Goal: Information Seeking & Learning: Check status

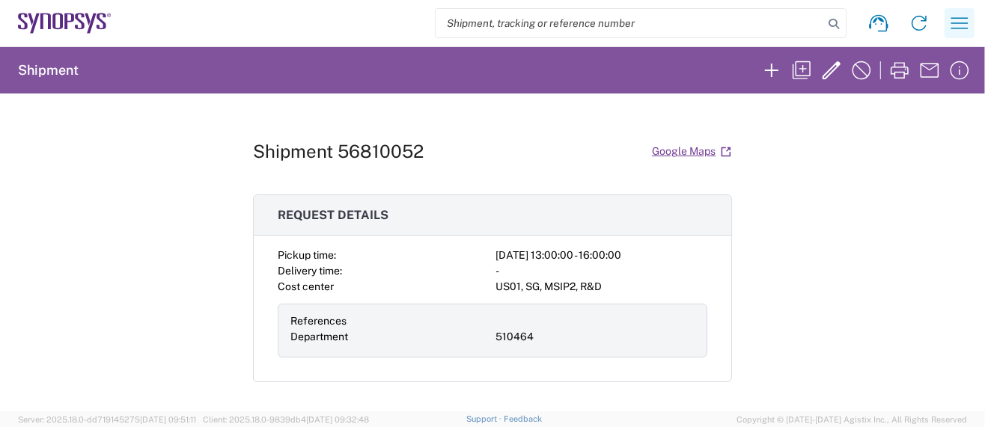
click at [953, 25] on icon "button" at bounding box center [960, 23] width 24 height 24
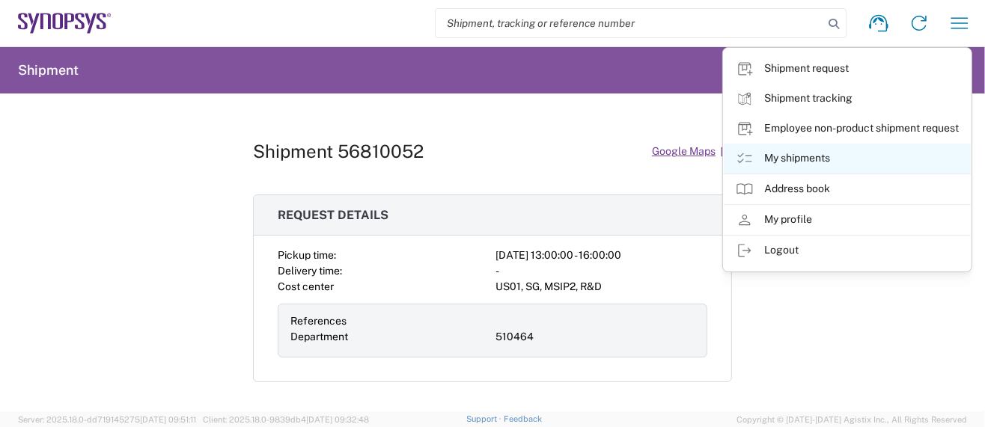
click at [787, 156] on link "My shipments" at bounding box center [847, 159] width 247 height 30
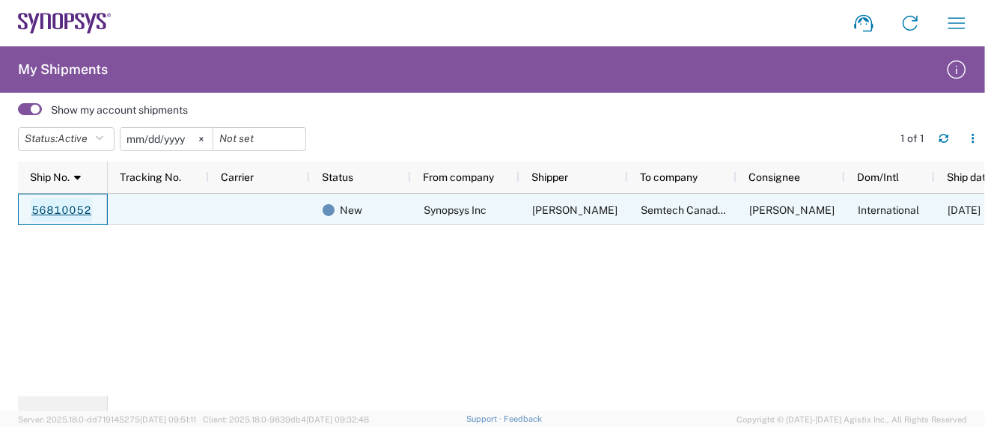
drag, startPoint x: 27, startPoint y: 208, endPoint x: 55, endPoint y: 207, distance: 27.7
click at [55, 207] on div "56810052" at bounding box center [63, 209] width 90 height 31
click at [55, 207] on link "56810052" at bounding box center [61, 210] width 61 height 24
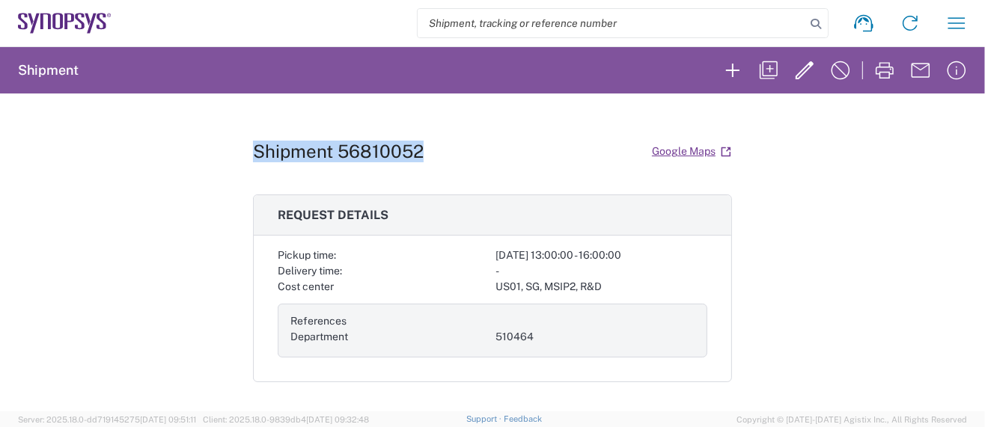
drag, startPoint x: 246, startPoint y: 145, endPoint x: 437, endPoint y: 145, distance: 191.6
click at [437, 145] on div "Shipment 56810052 Google Maps" at bounding box center [492, 151] width 479 height 26
copy h1 "Shipment 56810052"
